Goal: Task Accomplishment & Management: Manage account settings

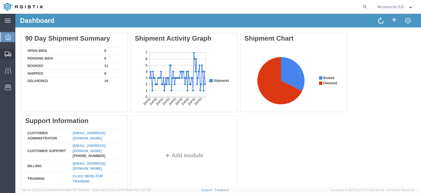
click at [7, 54] on icon at bounding box center [8, 54] width 7 height 5
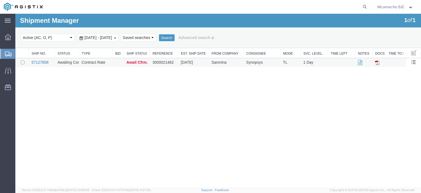
click at [43, 63] on link "57127858" at bounding box center [40, 62] width 17 height 4
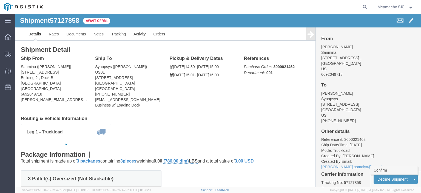
click link "Confirm"
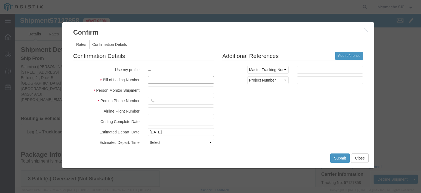
click input "text"
paste input "1001009412"
type input "1001009412"
type input "MARIA CAMACHO"
type input "4084571280"
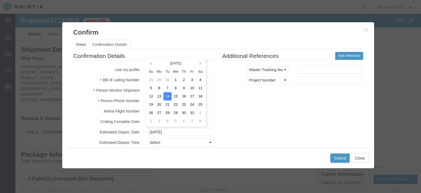
scroll to position [40, 0]
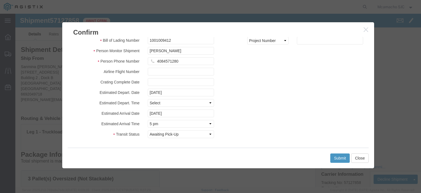
click fieldset "Confirmation Details Use my profile Bill of Lading Number 1001009412 Person Mon…"
click select "Select Midnight 1 am 2 am 3 am 4 am 5 am 6 am 7 am 8 am 9 am 10 am 11 am 12 Noo…"
select select "1400"
click select "Select Midnight 1 am 2 am 3 am 4 am 5 am 6 am 7 am 8 am 9 am 10 am 11 am 12 Noo…"
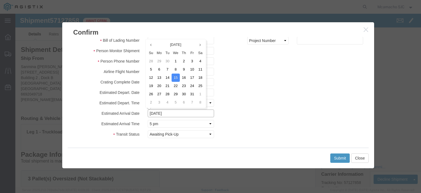
click input "10/15/2025"
click td "14"
type input "10/14/2025"
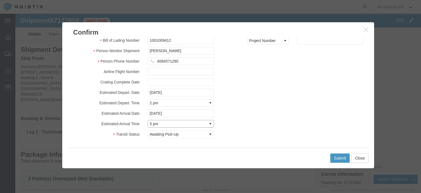
click select "Select Midnight 1 am 2 am 3 am 4 am 5 am 6 am 7 am 8 am 9 am 10 am 11 am 12 Noo…"
select select "1600"
click select "Select Midnight 1 am 2 am 3 am 4 am 5 am 6 am 7 am 8 am 9 am 10 am 11 am 12 Noo…"
click button "Submit"
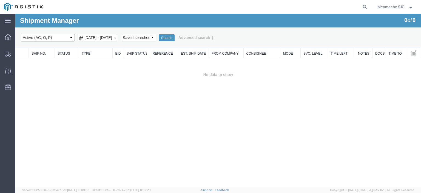
click at [47, 35] on select "Select status Active (AC, O, P) All Approved Awaiting Confirmation (AC) Booked …" at bounding box center [48, 38] width 54 height 8
select select "BOOK"
click at [21, 34] on select "Select status Active (AC, O, P) All Approved Awaiting Confirmation (AC) Booked …" at bounding box center [48, 38] width 54 height 8
click at [175, 39] on button "Search" at bounding box center [167, 37] width 16 height 7
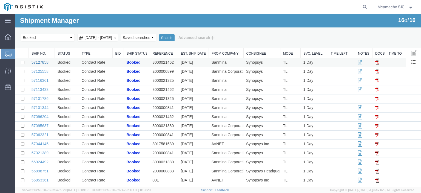
click at [35, 64] on link "57127858" at bounding box center [40, 62] width 17 height 4
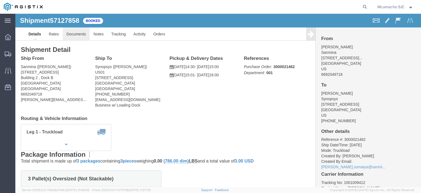
click link "Documents"
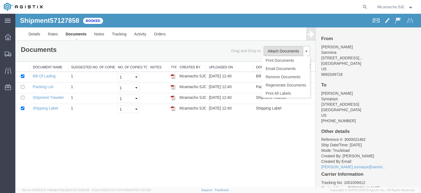
click at [280, 51] on button "Attach Documents" at bounding box center [284, 51] width 40 height 10
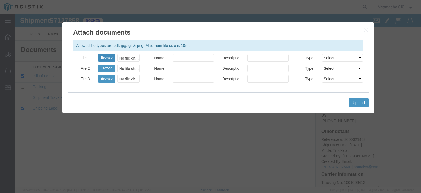
click at [104, 57] on button "Browse" at bounding box center [106, 58] width 17 height 8
type input "C:\fakepath\1001009412.pdf"
drag, startPoint x: 191, startPoint y: 59, endPoint x: 193, endPoint y: 61, distance: 2.9
click at [191, 59] on input "Name" at bounding box center [193, 58] width 41 height 8
type input "AIRGROUP"
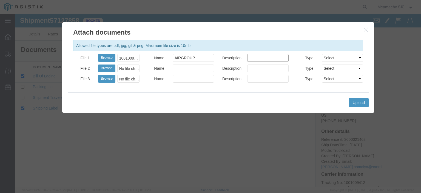
click at [254, 55] on input "Description" at bounding box center [267, 58] width 41 height 8
type input "HAWB"
click at [324, 59] on select "Select AWB Label Bill of Lading/Air Waybill Certificate of Origin (English) Cla…" at bounding box center [342, 58] width 41 height 8
select select "BILL_OF_LADING"
click at [322, 54] on select "Select AWB Label Bill of Lading/Air Waybill Certificate of Origin (English) Cla…" at bounding box center [342, 58] width 41 height 8
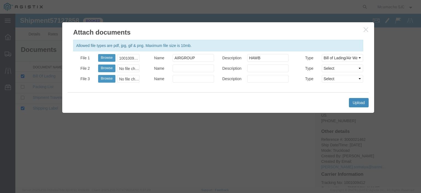
click at [355, 100] on button "Upload" at bounding box center [359, 102] width 20 height 9
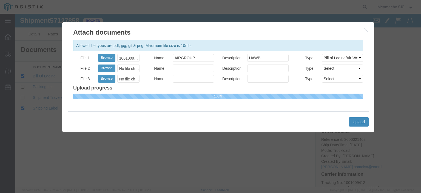
select select
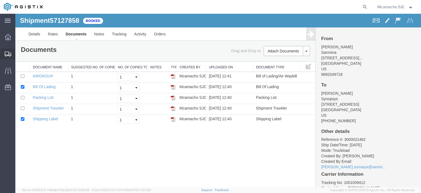
click at [6, 51] on svg-icon at bounding box center [8, 53] width 7 height 5
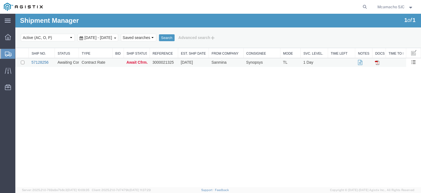
click at [43, 62] on link "57128256" at bounding box center [40, 62] width 17 height 4
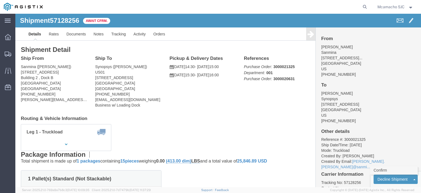
click link "Confirm"
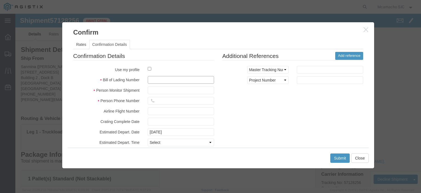
click input "text"
paste input "1001009706"
type input "1001009706"
click input "text"
type input "MARIA CAMACHO"
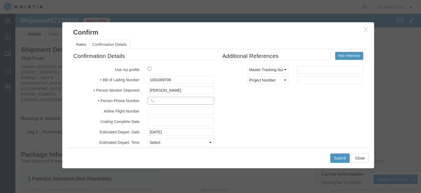
click input "text"
type input "4084571280"
click select "Select Midnight 1 am 2 am 3 am 4 am 5 am 6 am 7 am 8 am 9 am 10 am 11 am 12 Noo…"
select select "1400"
click select "Select Midnight 1 am 2 am 3 am 4 am 5 am 6 am 7 am 8 am 9 am 10 am 11 am 12 Noo…"
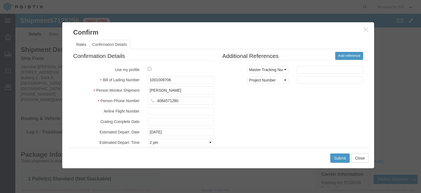
click div "Confirmation Details Use my profile Bill of Lading Number 1001009706 Person Mon…"
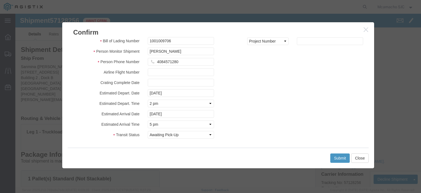
scroll to position [40, 0]
click input "10/15/2025"
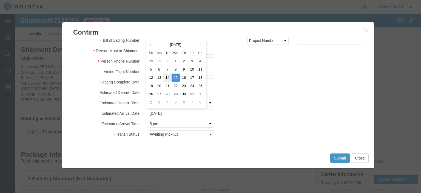
drag, startPoint x: 154, startPoint y: 65, endPoint x: 147, endPoint y: 85, distance: 21.2
click td "14"
type input "10/14/2025"
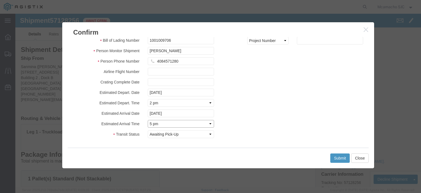
click select "Select Midnight 1 am 2 am 3 am 4 am 5 am 6 am 7 am 8 am 9 am 10 am 11 am 12 Noo…"
select select "1600"
click select "Select Midnight 1 am 2 am 3 am 4 am 5 am 6 am 7 am 8 am 9 am 10 am 11 am 12 Noo…"
click button "Submit"
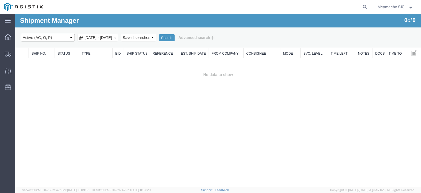
click at [55, 37] on select "Select status Active (AC, O, P) All Approved Awaiting Confirmation (AC) Booked …" at bounding box center [48, 38] width 54 height 8
click at [21, 34] on select "Select status Active (AC, O, P) All Approved Awaiting Confirmation (AC) Booked …" at bounding box center [48, 38] width 54 height 8
click at [55, 40] on select "Select status Active (AC, O, P) All Approved Awaiting Confirmation (AC) Booked …" at bounding box center [48, 38] width 54 height 8
select select "BOOK"
click at [21, 34] on select "Select status Active (AC, O, P) All Approved Awaiting Confirmation (AC) Booked …" at bounding box center [48, 38] width 54 height 8
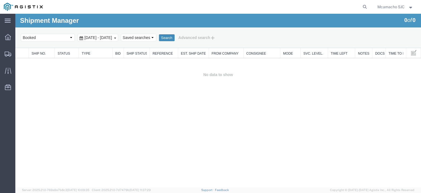
click at [175, 38] on button "Search" at bounding box center [167, 37] width 16 height 7
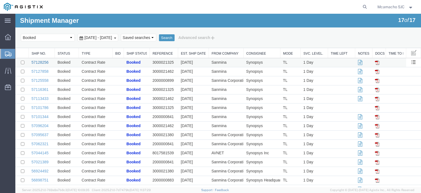
click at [43, 63] on link "57128256" at bounding box center [40, 62] width 17 height 4
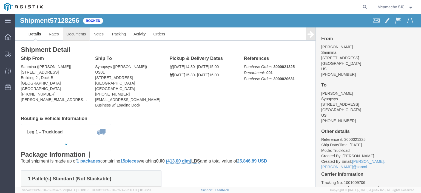
click link "Documents"
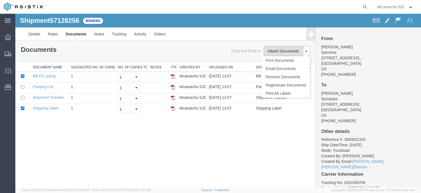
click at [275, 50] on button "Attach Documents" at bounding box center [284, 51] width 40 height 10
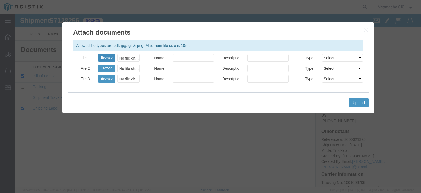
click at [108, 58] on button "Browse" at bounding box center [106, 58] width 17 height 8
type input "C:\fakepath\1001009706.pdf"
click at [197, 58] on input "Name" at bounding box center [193, 58] width 41 height 8
type input "AIRGROUP"
click at [263, 58] on input "Description" at bounding box center [267, 58] width 41 height 8
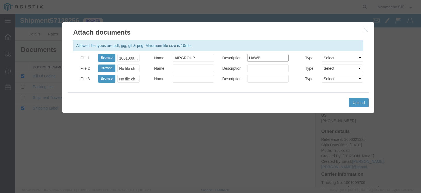
type input "HAWB"
click at [325, 59] on select "Select AWB Label Bill of Lading/Air Waybill Certificate of Origin (English) Cla…" at bounding box center [342, 58] width 41 height 8
select select "BILL_OF_LADING"
click at [322, 54] on select "Select AWB Label Bill of Lading/Air Waybill Certificate of Origin (English) Cla…" at bounding box center [342, 58] width 41 height 8
click at [359, 105] on button "Upload" at bounding box center [359, 102] width 20 height 9
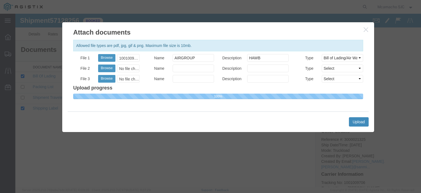
select select
